Goal: Information Seeking & Learning: Learn about a topic

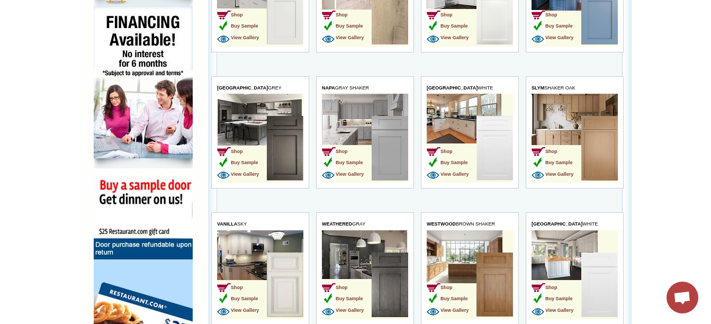
scroll to position [677, 0]
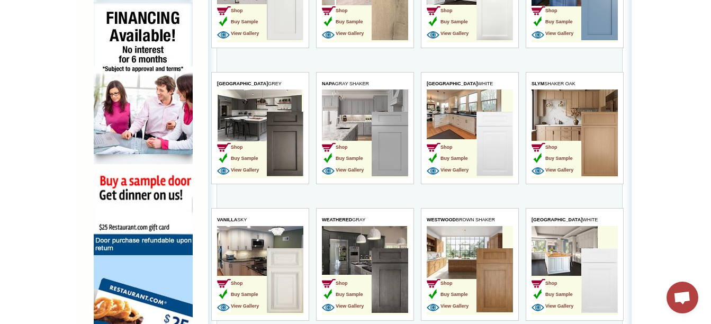
click at [347, 102] on td "Shop Buy Sample View Gallery" at bounding box center [365, 134] width 86 height 89
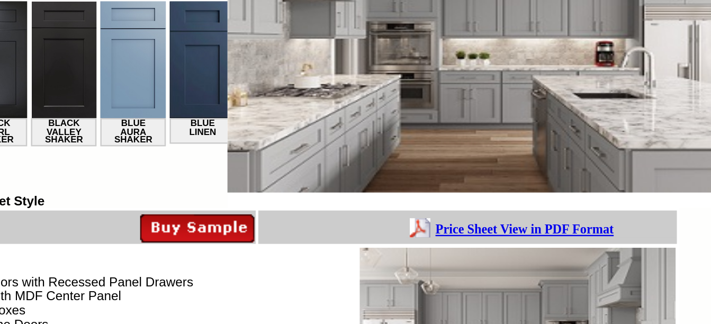
scroll to position [0, 155]
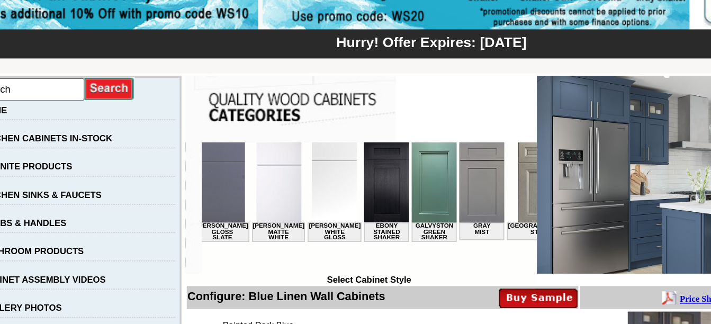
scroll to position [0, 586]
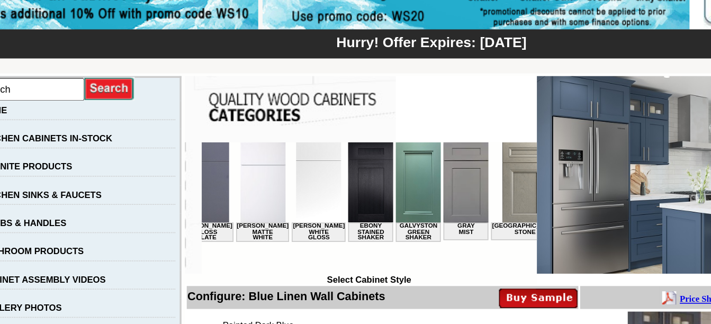
click at [347, 179] on img at bounding box center [360, 166] width 27 height 48
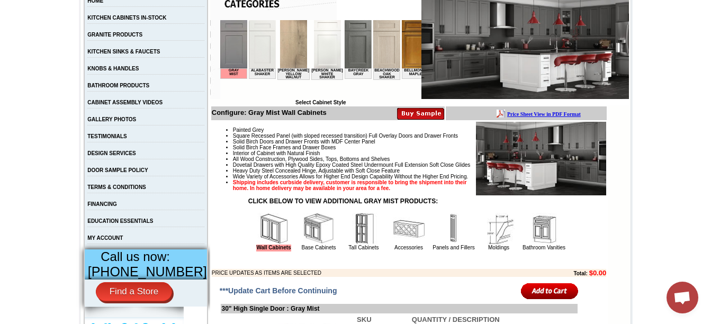
scroll to position [217, 0]
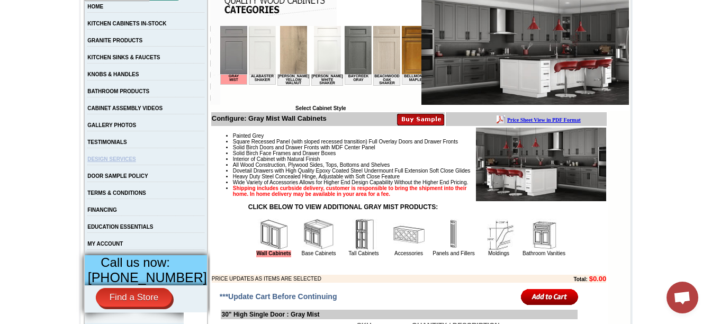
click at [108, 162] on link "DESIGN SERVICES" at bounding box center [111, 159] width 49 height 6
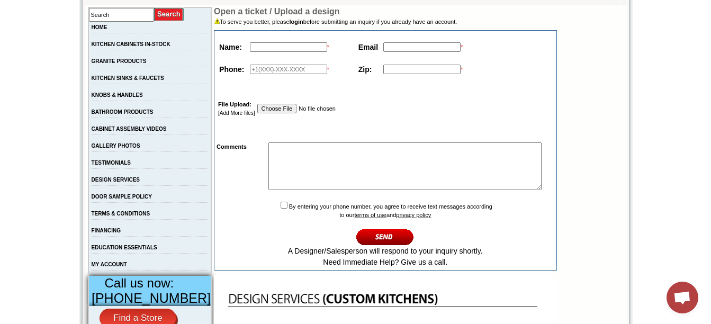
scroll to position [199, 0]
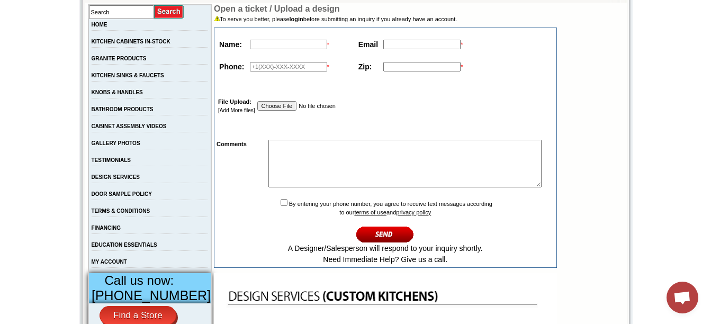
click at [120, 146] on link "GALLERY PHOTOS" at bounding box center [116, 143] width 49 height 6
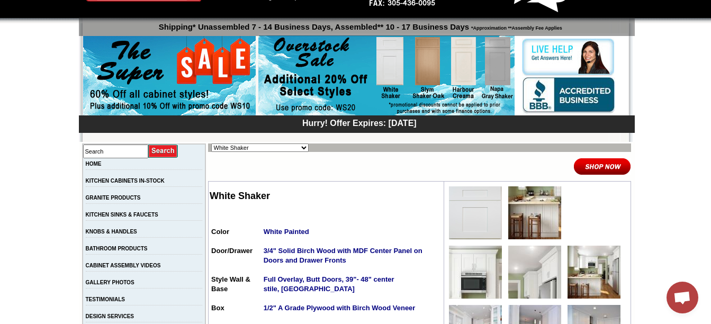
scroll to position [56, 0]
